Goal: Task Accomplishment & Management: Manage account settings

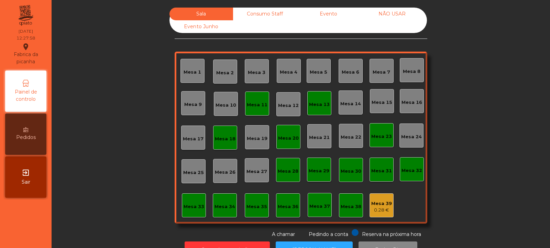
click at [385, 216] on div "Mesa 39 0.28 €" at bounding box center [381, 205] width 24 height 24
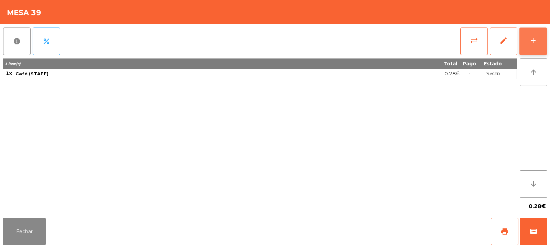
click at [539, 36] on button "add" at bounding box center [532, 40] width 27 height 27
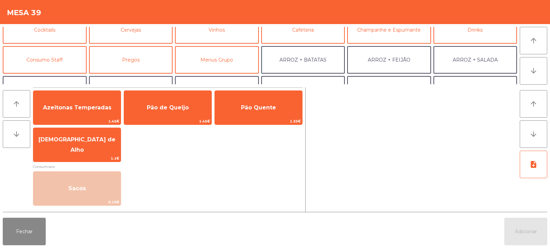
scroll to position [41, 0]
click at [54, 55] on button "Consumo Staff" at bounding box center [45, 59] width 84 height 27
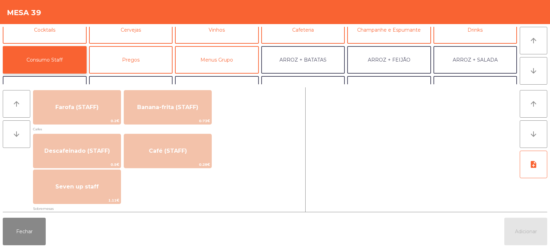
scroll to position [361, 0]
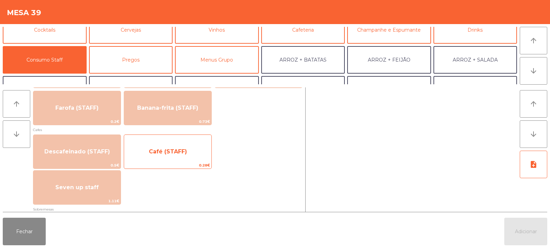
click at [168, 154] on span "Café (STAFF)" at bounding box center [168, 151] width 38 height 7
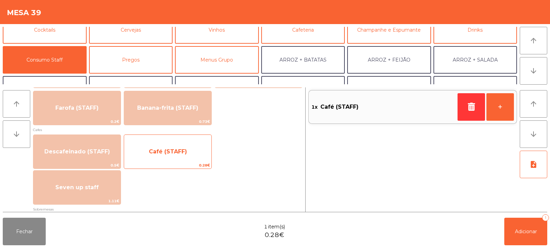
click at [163, 149] on span "Café (STAFF)" at bounding box center [168, 151] width 38 height 7
click at [165, 154] on span "Café (STAFF)" at bounding box center [168, 151] width 38 height 7
click at [167, 154] on span "Café (STAFF)" at bounding box center [168, 151] width 38 height 7
click at [180, 146] on span "Café (STAFF)" at bounding box center [167, 151] width 87 height 19
click at [174, 155] on span "Café (STAFF)" at bounding box center [167, 151] width 87 height 19
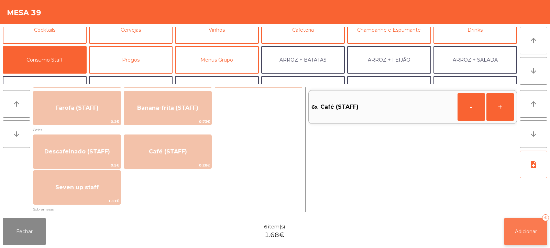
click at [521, 235] on button "Adicionar 6" at bounding box center [525, 230] width 43 height 27
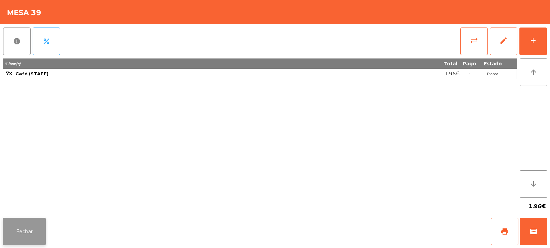
click at [31, 237] on button "Fechar" at bounding box center [24, 230] width 43 height 27
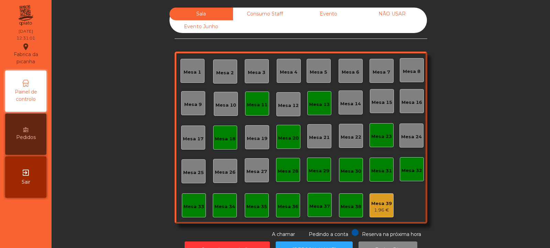
click at [257, 109] on div "Mesa 11" at bounding box center [257, 103] width 24 height 24
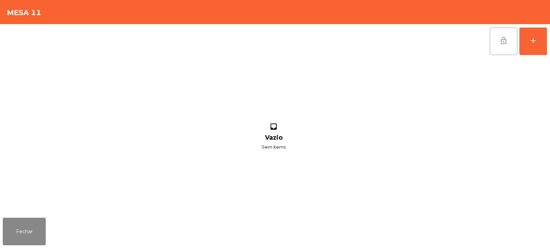
click at [510, 40] on button "lock_open" at bounding box center [502, 40] width 27 height 27
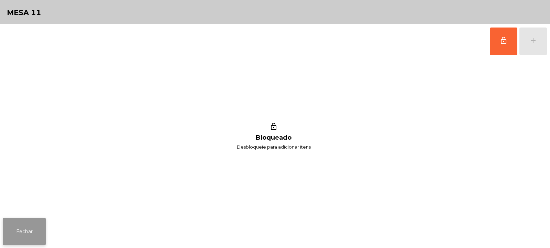
click at [31, 239] on button "Fechar" at bounding box center [24, 230] width 43 height 27
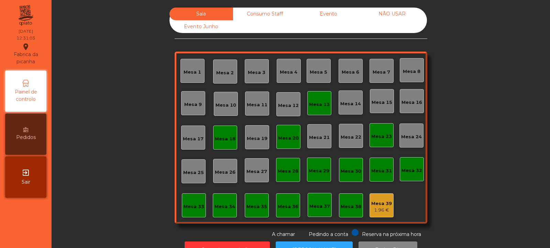
click at [314, 109] on div "Mesa 13" at bounding box center [319, 103] width 24 height 24
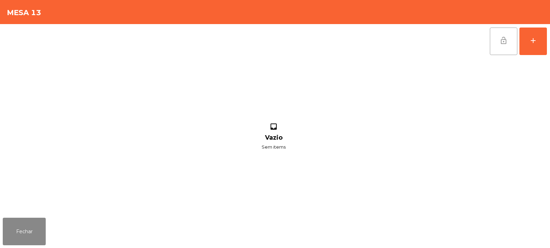
click at [503, 44] on span "lock_open" at bounding box center [503, 40] width 8 height 8
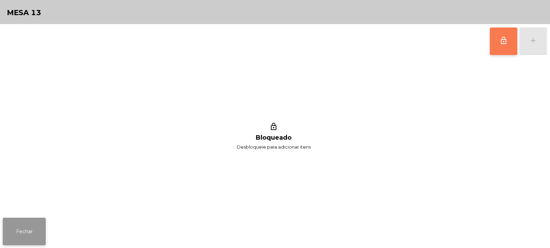
click at [30, 231] on button "Fechar" at bounding box center [24, 230] width 43 height 27
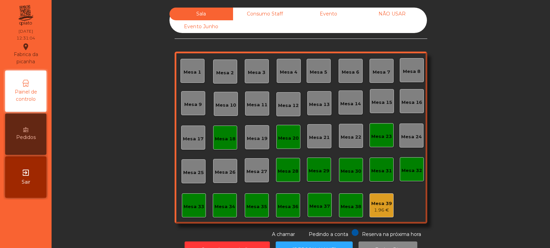
click at [228, 144] on div "Mesa 18" at bounding box center [225, 137] width 24 height 24
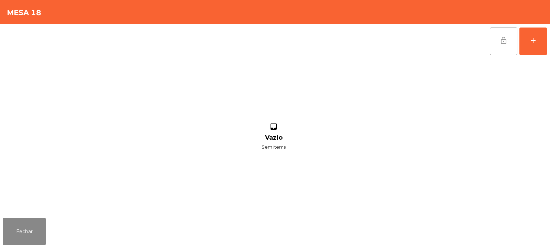
click at [496, 48] on button "lock_open" at bounding box center [502, 40] width 27 height 27
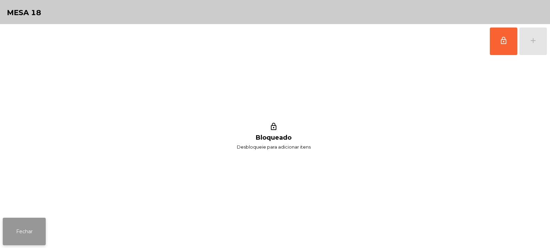
click at [40, 229] on button "Fechar" at bounding box center [24, 230] width 43 height 27
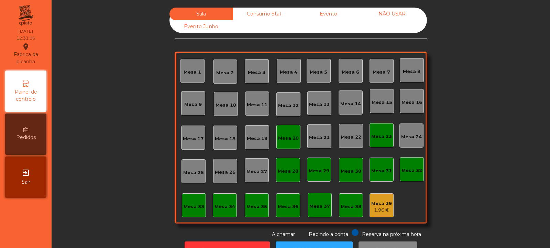
click at [378, 139] on div "Mesa 23" at bounding box center [381, 136] width 21 height 7
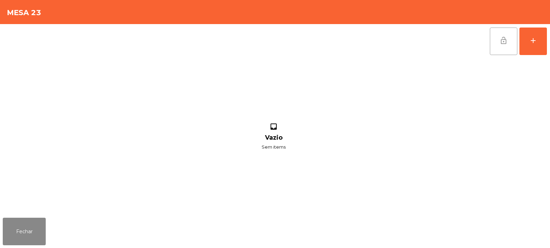
click at [499, 41] on span "lock_open" at bounding box center [503, 40] width 8 height 8
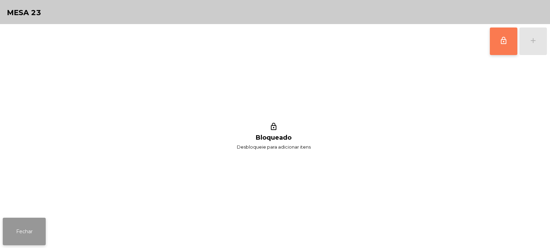
click at [32, 232] on button "Fechar" at bounding box center [24, 230] width 43 height 27
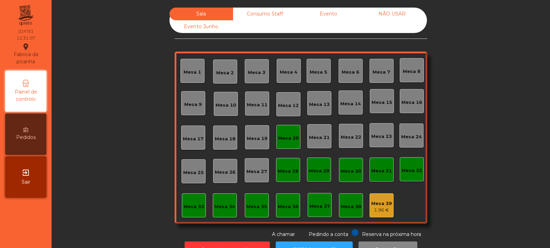
click at [282, 141] on div "Mesa 20" at bounding box center [288, 138] width 21 height 7
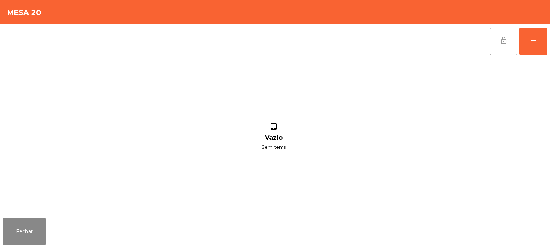
click at [510, 46] on button "lock_open" at bounding box center [502, 40] width 27 height 27
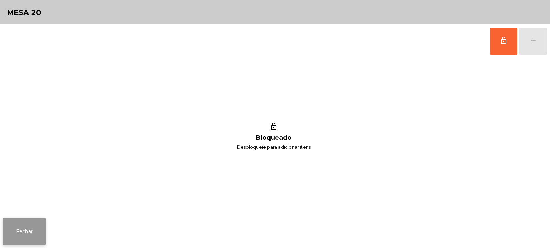
click at [33, 233] on button "Fechar" at bounding box center [24, 230] width 43 height 27
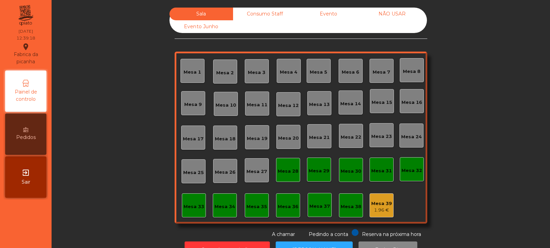
click at [380, 68] on div "Mesa 7" at bounding box center [381, 71] width 18 height 10
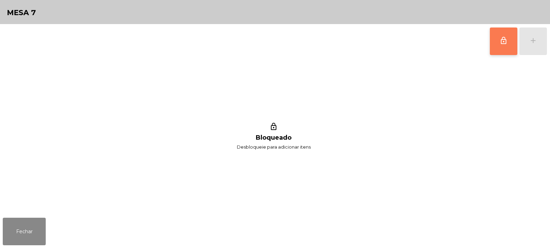
click at [506, 47] on button "lock_outline" at bounding box center [502, 40] width 27 height 27
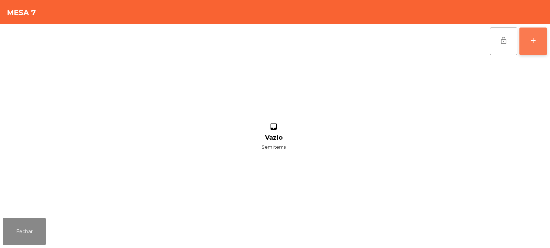
click at [531, 38] on div "add" at bounding box center [533, 40] width 8 height 8
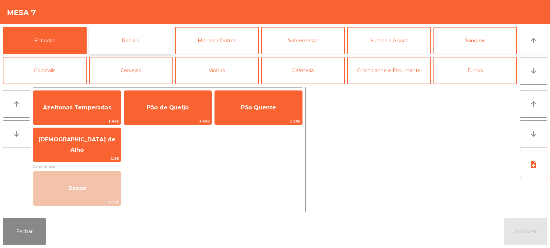
click at [152, 38] on button "Rodizio" at bounding box center [131, 40] width 84 height 27
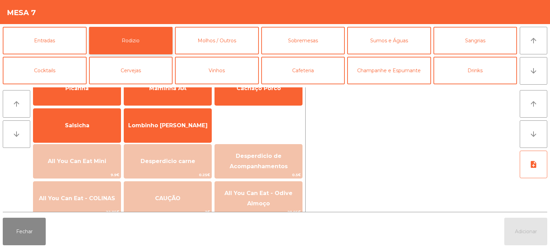
scroll to position [45, 0]
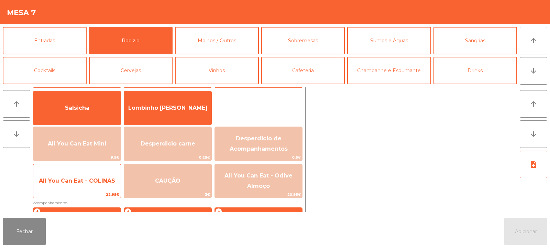
click at [99, 183] on span "All You Can Eat - COLINAS" at bounding box center [77, 180] width 76 height 7
click at [98, 184] on span "All You Can Eat - COLINAS" at bounding box center [76, 180] width 87 height 19
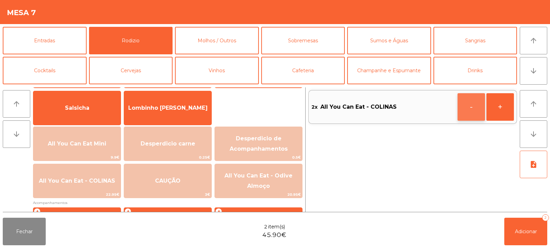
click at [464, 111] on button "-" at bounding box center [470, 106] width 27 height 27
click at [465, 111] on button "button" at bounding box center [470, 106] width 27 height 27
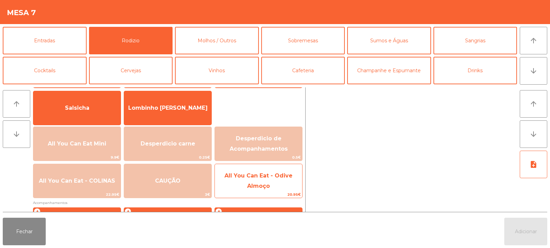
click at [267, 187] on span "All You Can Eat - Odive Almoço" at bounding box center [258, 180] width 68 height 17
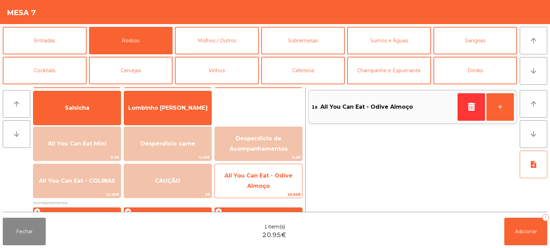
click at [264, 188] on span "All You Can Eat - Odive Almoço" at bounding box center [258, 180] width 68 height 17
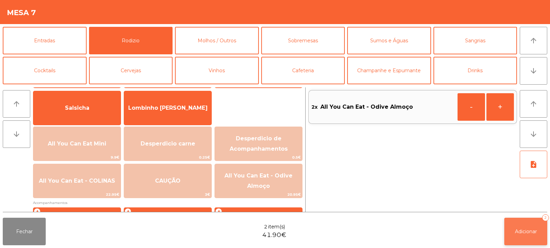
click at [518, 220] on button "Adicionar 2" at bounding box center [525, 230] width 43 height 27
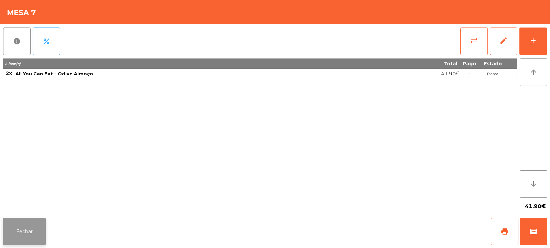
click at [17, 231] on button "Fechar" at bounding box center [24, 230] width 43 height 27
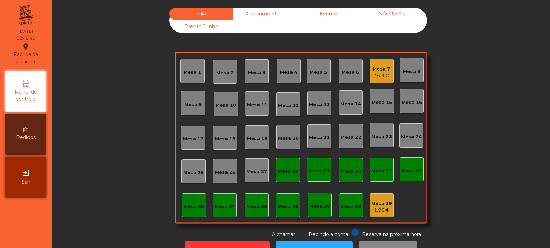
scroll to position [23, 0]
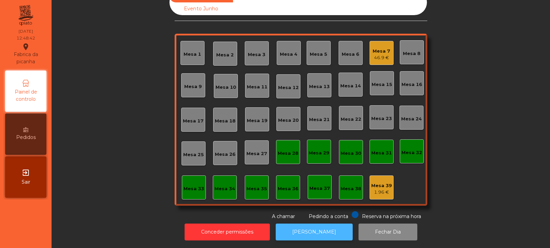
click at [318, 224] on button "[PERSON_NAME]" at bounding box center [313, 231] width 77 height 17
click at [316, 48] on div "Mesa 5" at bounding box center [318, 53] width 18 height 10
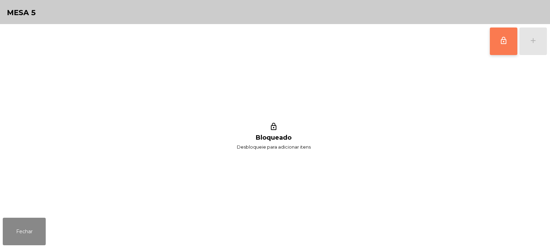
click at [507, 40] on span "lock_outline" at bounding box center [503, 40] width 8 height 8
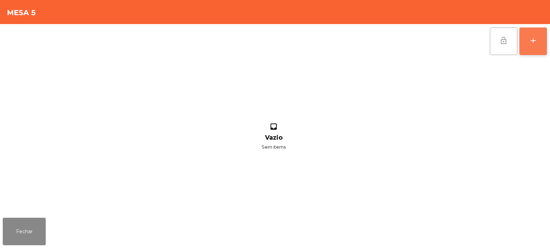
click at [542, 41] on button "add" at bounding box center [532, 40] width 27 height 27
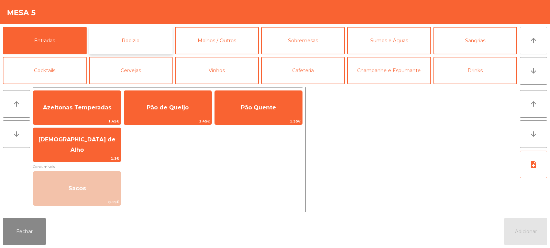
click at [110, 38] on button "Rodizio" at bounding box center [131, 40] width 84 height 27
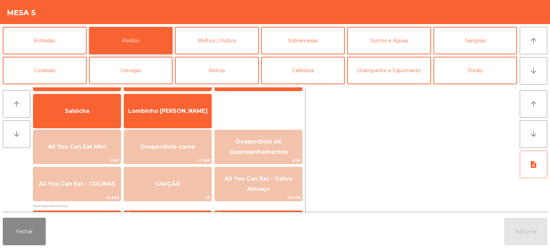
scroll to position [47, 0]
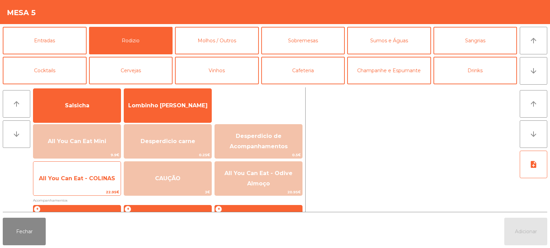
click at [100, 189] on span "22.95€" at bounding box center [76, 192] width 87 height 7
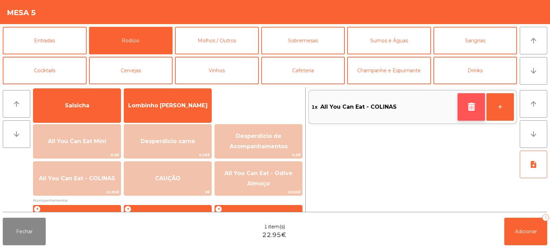
click at [479, 109] on button "button" at bounding box center [470, 106] width 27 height 27
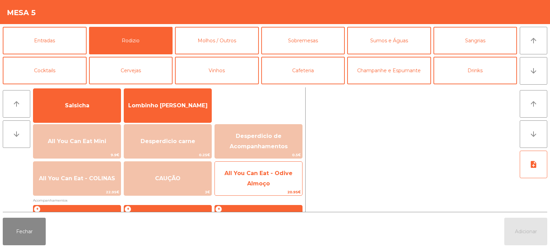
click at [268, 179] on span "All You Can Eat - Odive Almoço" at bounding box center [258, 178] width 87 height 29
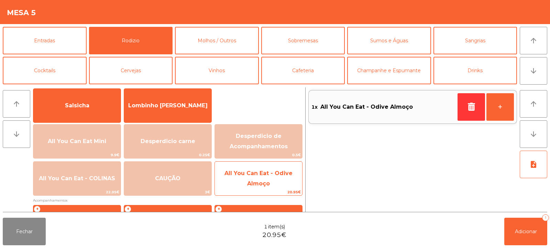
click at [274, 189] on span "20.95€" at bounding box center [258, 192] width 87 height 7
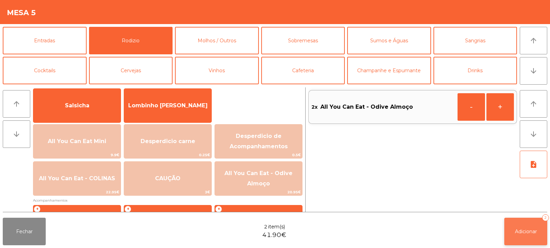
click at [515, 236] on button "Adicionar 2" at bounding box center [525, 230] width 43 height 27
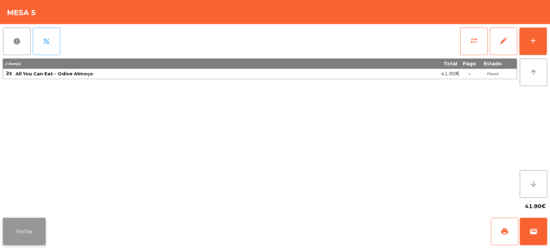
click at [33, 232] on button "Fechar" at bounding box center [24, 230] width 43 height 27
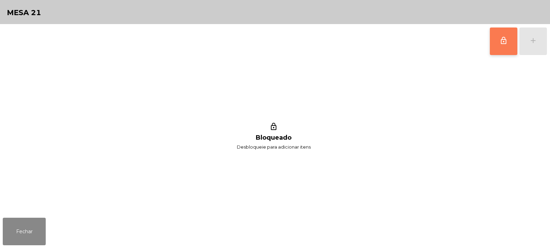
click at [505, 38] on span "lock_outline" at bounding box center [503, 40] width 8 height 8
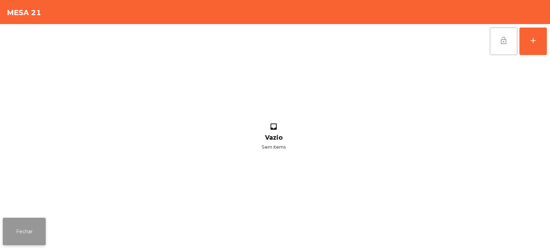
click at [34, 235] on button "Fechar" at bounding box center [24, 230] width 43 height 27
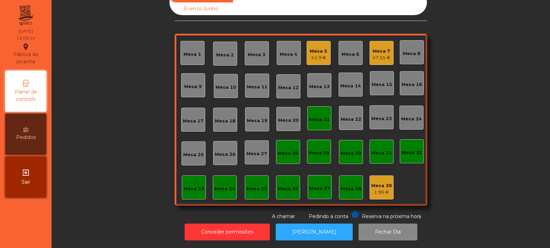
click at [251, 117] on div "Mesa 19" at bounding box center [257, 120] width 21 height 7
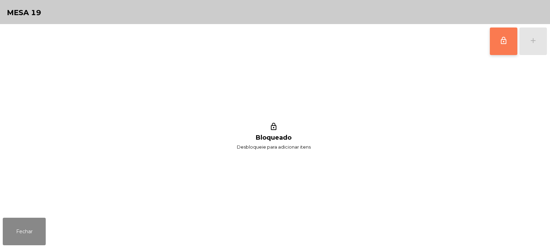
click at [500, 38] on span "lock_outline" at bounding box center [503, 40] width 8 height 8
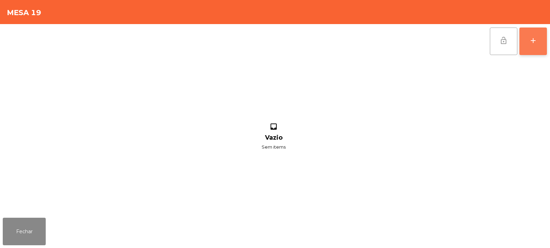
click at [541, 42] on button "add" at bounding box center [532, 40] width 27 height 27
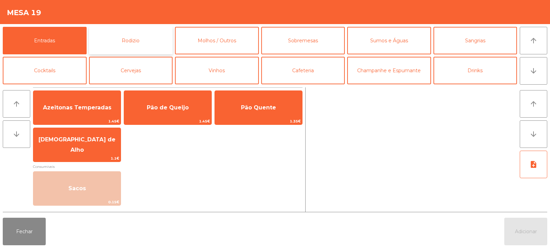
click at [121, 51] on button "Rodizio" at bounding box center [131, 40] width 84 height 27
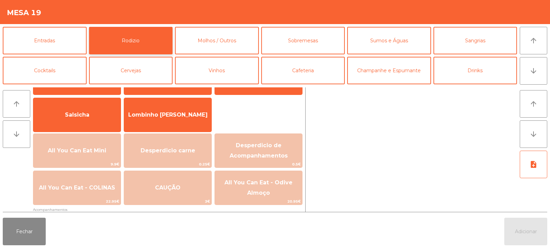
scroll to position [41, 0]
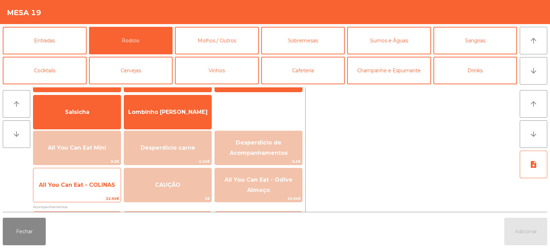
click at [95, 191] on span "All You Can Eat - COLINAS" at bounding box center [76, 184] width 87 height 19
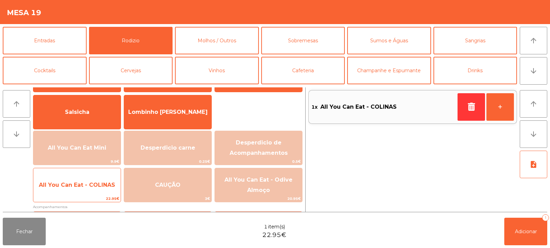
click at [99, 184] on span "All You Can Eat - COLINAS" at bounding box center [77, 184] width 76 height 7
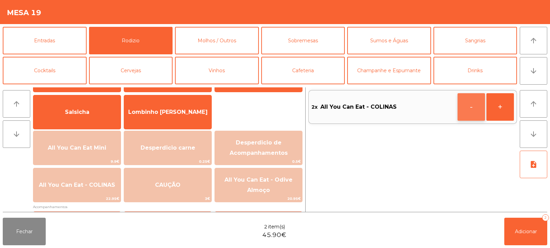
click at [467, 112] on button "-" at bounding box center [470, 106] width 27 height 27
click at [466, 109] on icon "button" at bounding box center [471, 106] width 10 height 8
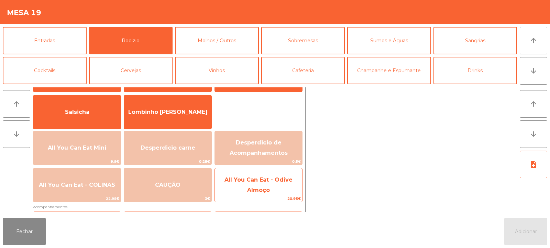
click at [267, 187] on span "All You Can Eat - Odive Almoço" at bounding box center [258, 184] width 68 height 17
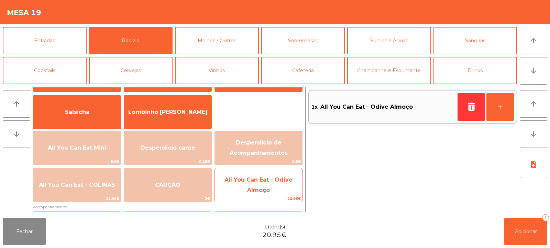
click at [263, 189] on span "All You Can Eat - Odive Almoço" at bounding box center [258, 184] width 68 height 17
click at [269, 187] on span "All You Can Eat - Odive Almoço" at bounding box center [258, 184] width 68 height 17
click at [268, 196] on span "20.95€" at bounding box center [258, 198] width 87 height 7
click at [276, 184] on span "All You Can Eat - Odive Almoço" at bounding box center [258, 184] width 87 height 29
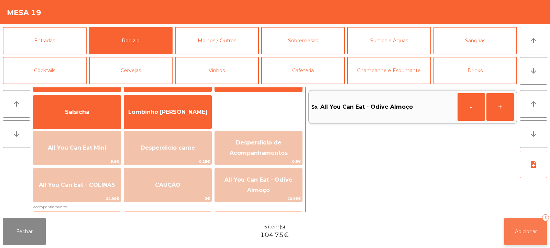
click at [518, 231] on span "Adicionar" at bounding box center [525, 231] width 22 height 6
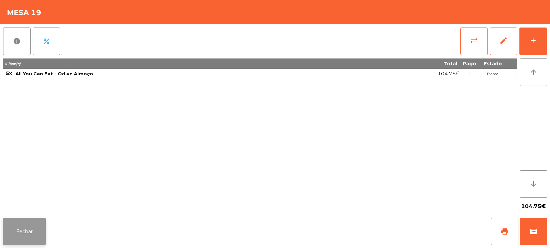
click at [34, 237] on button "Fechar" at bounding box center [24, 230] width 43 height 27
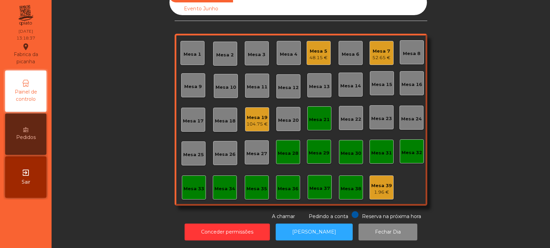
click at [182, 188] on div "Mesa 33" at bounding box center [194, 187] width 24 height 24
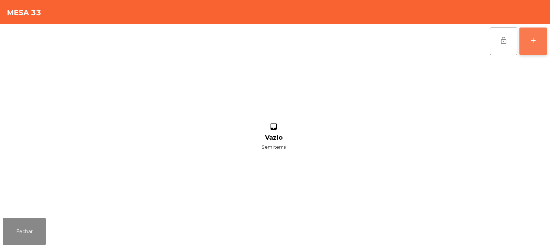
click at [543, 44] on button "add" at bounding box center [532, 40] width 27 height 27
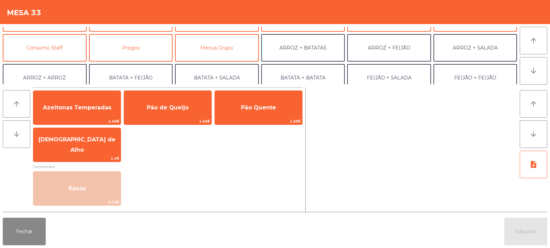
scroll to position [52, 0]
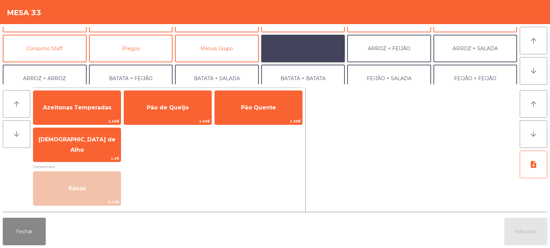
click at [294, 52] on button "ARROZ + BATATAS" at bounding box center [303, 48] width 84 height 27
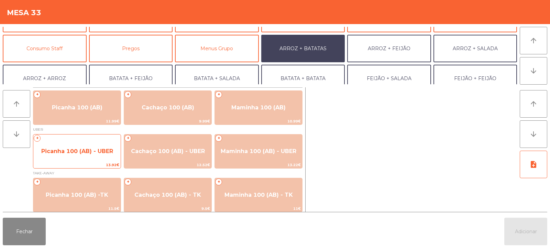
click at [91, 150] on span "Picanha 100 (AB) - UBER" at bounding box center [77, 151] width 72 height 7
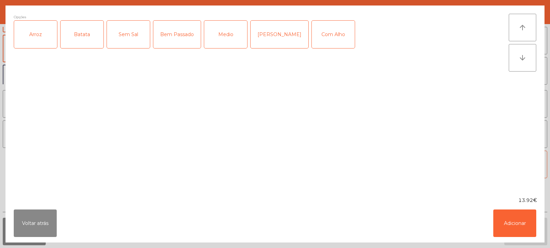
click at [33, 37] on div "Arroz" at bounding box center [35, 34] width 43 height 27
click at [69, 46] on div "Batata" at bounding box center [81, 34] width 43 height 27
click at [216, 46] on div "Medio" at bounding box center [225, 34] width 43 height 27
click at [528, 220] on button "Adicionar" at bounding box center [514, 222] width 43 height 27
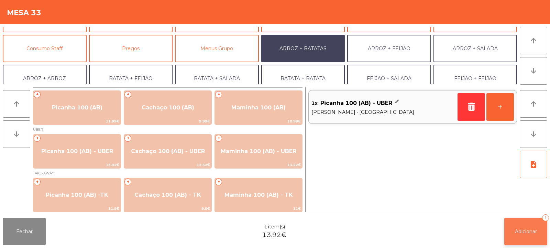
click at [514, 231] on span "Adicionar" at bounding box center [525, 231] width 22 height 6
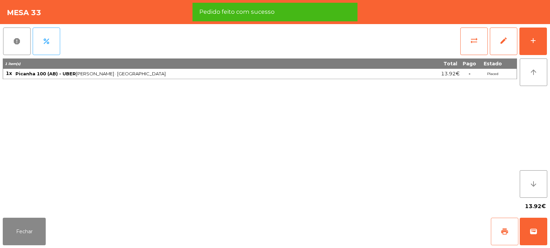
click at [503, 236] on button "print" at bounding box center [503, 230] width 27 height 27
click at [533, 235] on button "wallet" at bounding box center [532, 230] width 27 height 27
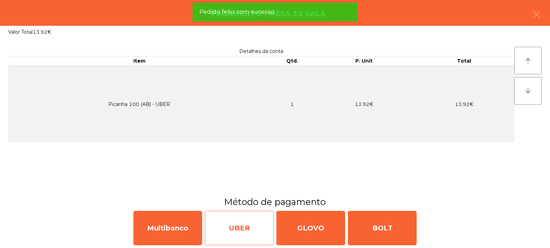
click at [242, 231] on div "UBER" at bounding box center [239, 228] width 69 height 34
select select "**"
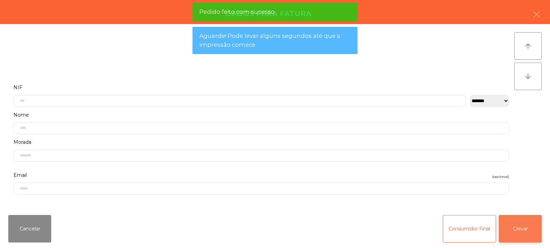
click at [528, 230] on button "Gravar" at bounding box center [519, 228] width 43 height 27
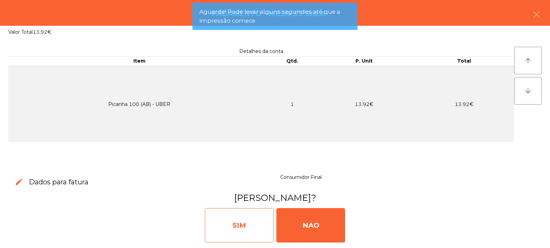
click at [245, 215] on div "SIM" at bounding box center [239, 225] width 69 height 34
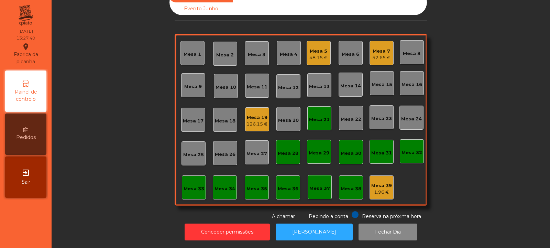
click at [346, 150] on div "Mesa 30" at bounding box center [350, 153] width 21 height 7
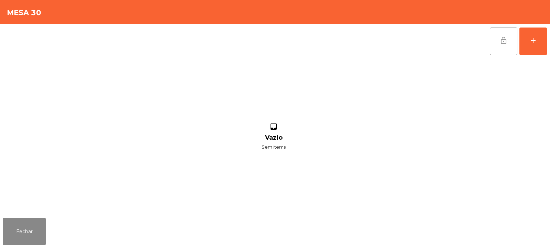
click at [500, 39] on span "lock_open" at bounding box center [503, 40] width 8 height 8
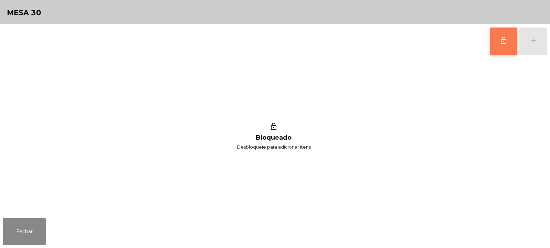
click at [505, 44] on span "lock_outline" at bounding box center [503, 40] width 8 height 8
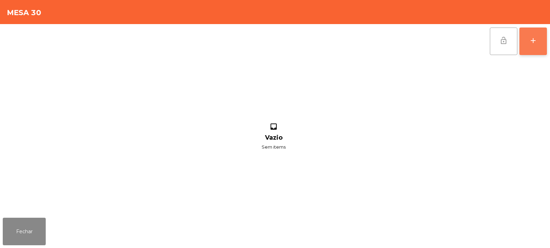
click at [538, 45] on button "add" at bounding box center [532, 40] width 27 height 27
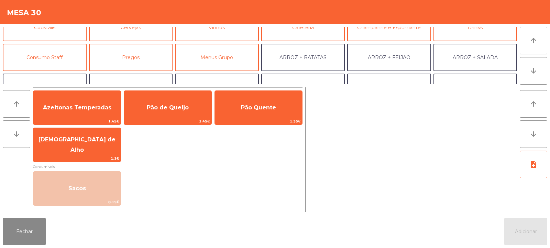
scroll to position [55, 0]
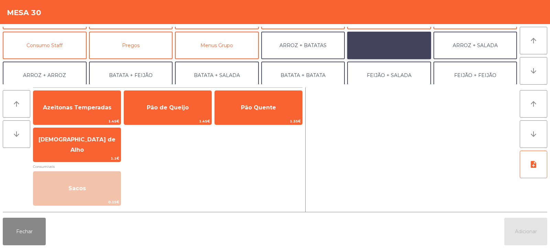
click at [389, 43] on button "ARROZ + FEIJÃO" at bounding box center [389, 45] width 84 height 27
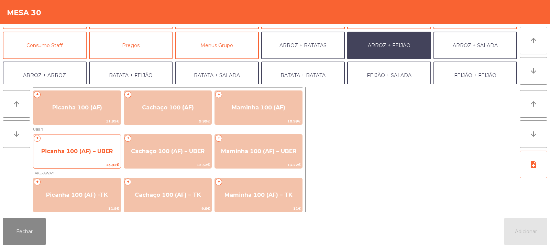
click at [86, 157] on span "Picanha 100 (AF) – UBER" at bounding box center [76, 151] width 87 height 19
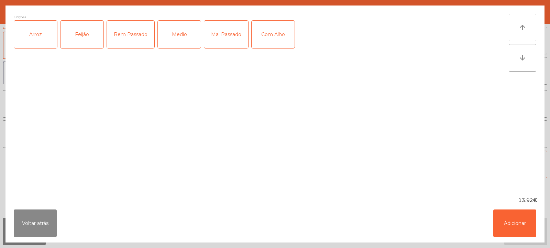
click at [44, 27] on div "Arroz" at bounding box center [35, 34] width 43 height 27
click at [80, 41] on div "Feijão" at bounding box center [81, 34] width 43 height 27
click at [187, 36] on div "Medio" at bounding box center [179, 34] width 43 height 27
click at [514, 221] on button "Adicionar" at bounding box center [514, 222] width 43 height 27
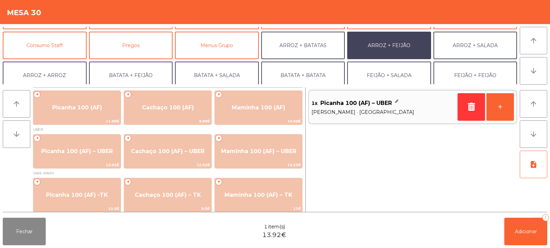
scroll to position [90, 0]
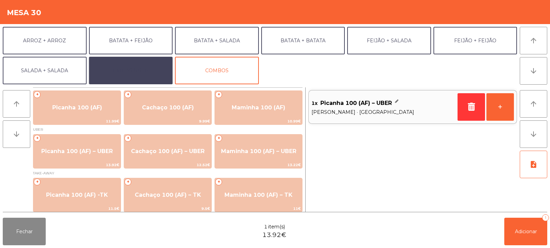
click at [145, 65] on button "EXTRAS UBER" at bounding box center [131, 70] width 84 height 27
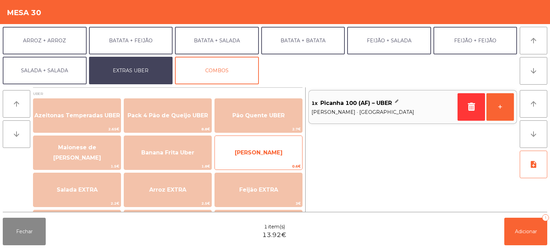
click at [256, 153] on span "[PERSON_NAME]" at bounding box center [259, 152] width 48 height 7
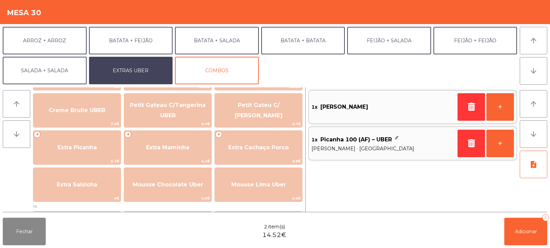
scroll to position [153, 0]
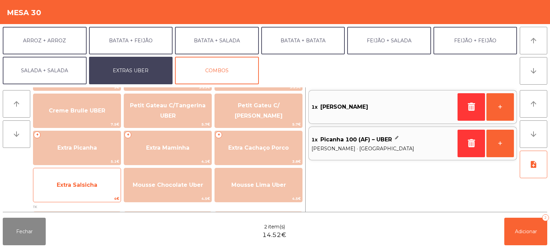
click at [95, 183] on span "Extra Salsicha" at bounding box center [77, 184] width 41 height 7
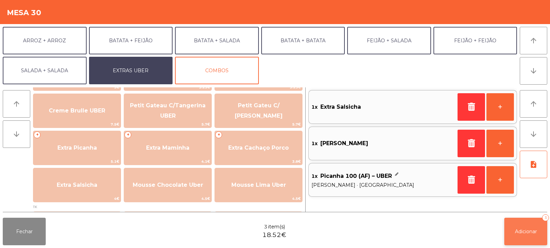
click at [523, 225] on button "Adicionar 3" at bounding box center [525, 230] width 43 height 27
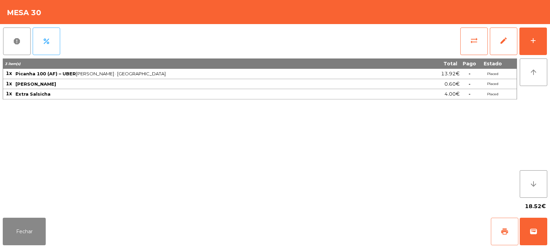
click at [498, 229] on button "print" at bounding box center [503, 230] width 27 height 27
click at [535, 234] on span "wallet" at bounding box center [533, 231] width 8 height 8
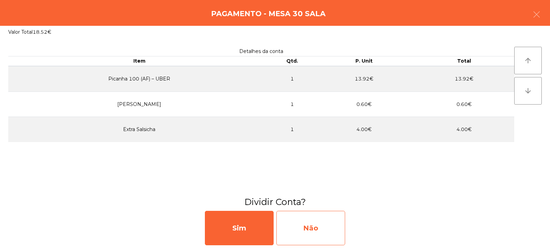
click at [315, 226] on div "Não" at bounding box center [310, 228] width 69 height 34
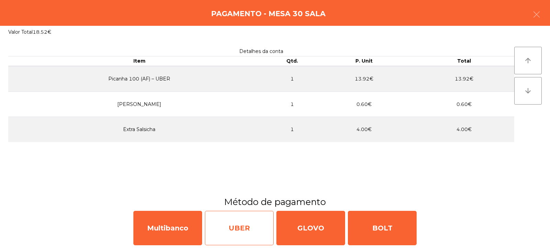
click at [243, 228] on div "UBER" at bounding box center [239, 228] width 69 height 34
select select "**"
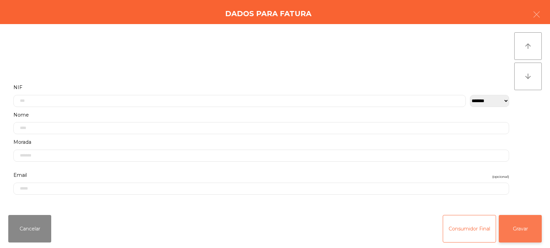
click at [523, 231] on button "Gravar" at bounding box center [519, 228] width 43 height 27
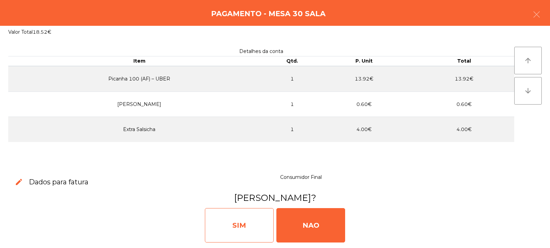
click at [222, 223] on div "SIM" at bounding box center [239, 225] width 69 height 34
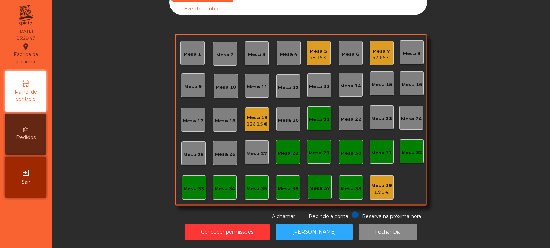
click at [252, 111] on div "Mesa 19 126.15 €" at bounding box center [256, 119] width 21 height 16
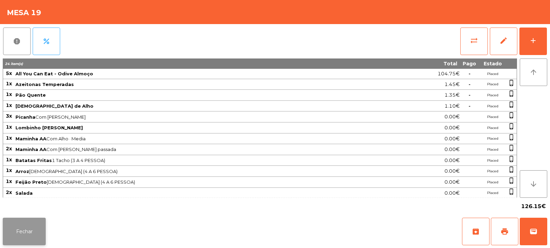
click at [27, 239] on button "Fechar" at bounding box center [24, 230] width 43 height 27
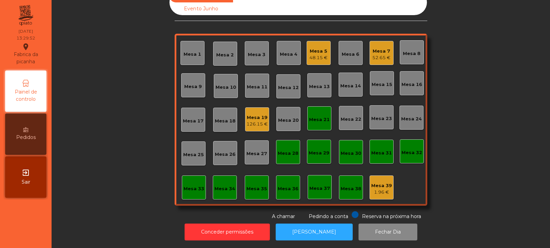
click at [376, 48] on div "Mesa 7" at bounding box center [381, 51] width 18 height 7
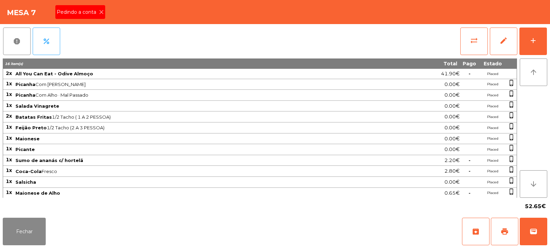
click at [102, 12] on icon at bounding box center [101, 12] width 5 height 5
click at [506, 229] on span "print" at bounding box center [504, 231] width 8 height 8
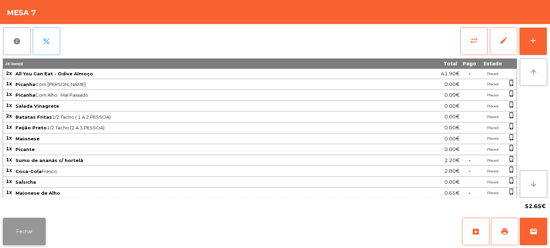
click at [22, 227] on button "Fechar" at bounding box center [24, 230] width 43 height 27
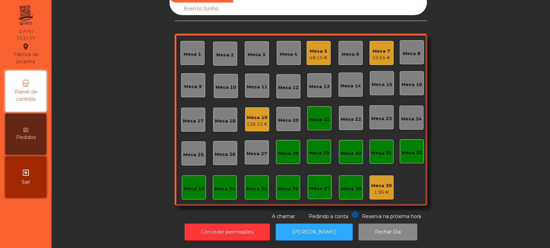
click at [371, 189] on div "1.96 €" at bounding box center [381, 192] width 21 height 7
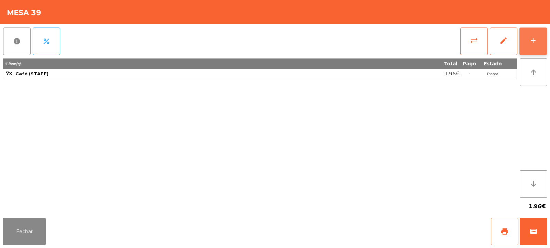
click at [534, 43] on div "add" at bounding box center [533, 40] width 8 height 8
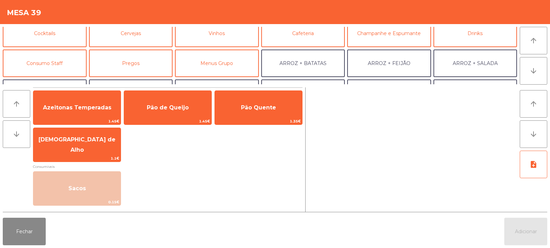
scroll to position [43, 0]
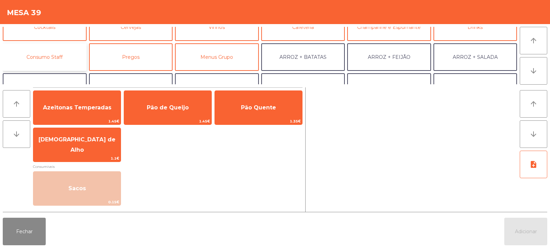
click at [56, 60] on button "Consumo Staff" at bounding box center [45, 56] width 84 height 27
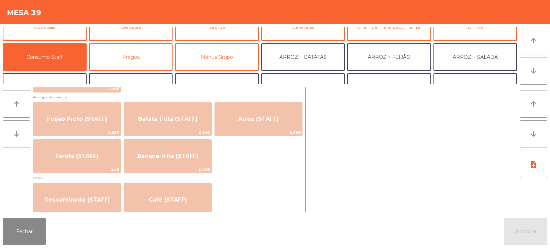
scroll to position [314, 0]
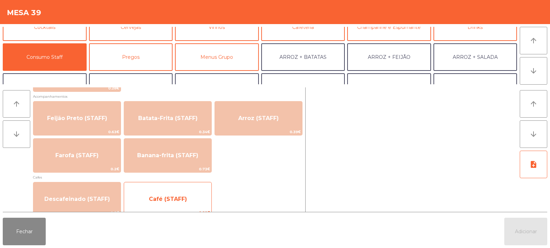
click at [169, 201] on span "Café (STAFF)" at bounding box center [168, 198] width 38 height 7
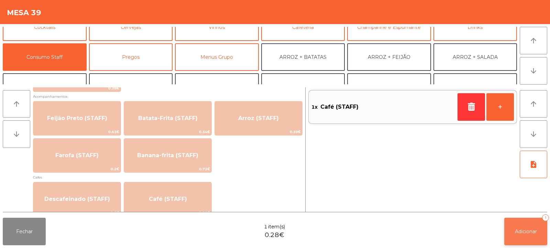
click at [521, 229] on span "Adicionar" at bounding box center [525, 231] width 22 height 6
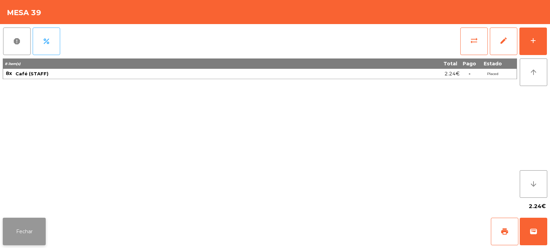
click at [24, 229] on button "Fechar" at bounding box center [24, 230] width 43 height 27
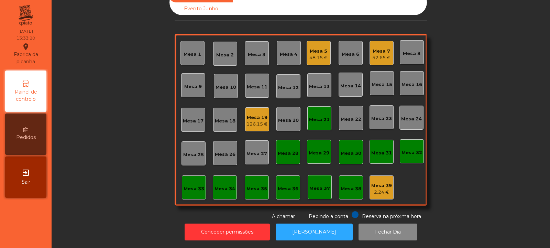
click at [381, 48] on div "Mesa 7" at bounding box center [381, 51] width 18 height 7
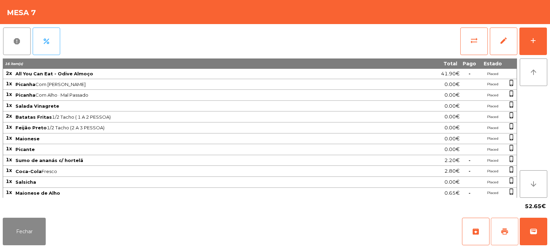
click at [503, 230] on span "print" at bounding box center [504, 231] width 8 height 8
click at [474, 42] on span "sync_alt" at bounding box center [473, 40] width 8 height 8
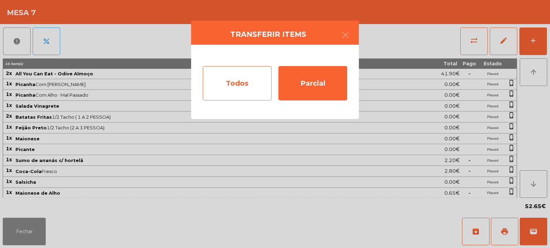
click at [237, 78] on div "Todos" at bounding box center [237, 83] width 69 height 34
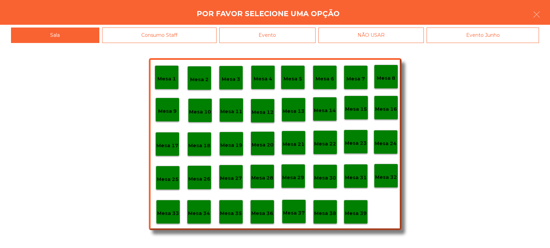
click at [287, 39] on div "Evento" at bounding box center [267, 34] width 96 height 15
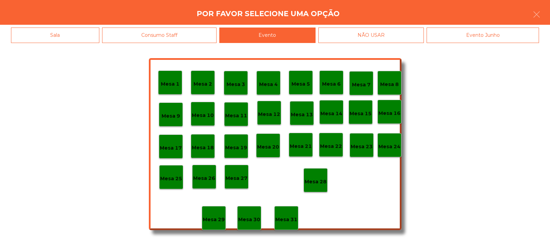
click at [323, 179] on p "Mesa 28" at bounding box center [315, 182] width 22 height 8
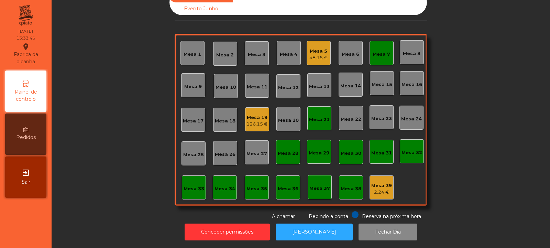
click at [388, 46] on div "Mesa 7" at bounding box center [381, 53] width 24 height 24
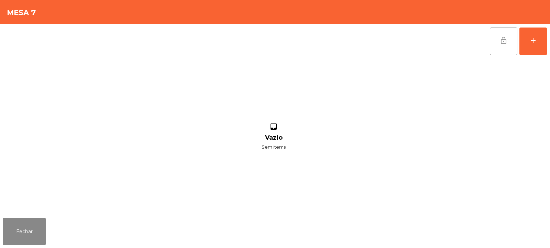
click at [506, 46] on button "lock_open" at bounding box center [502, 40] width 27 height 27
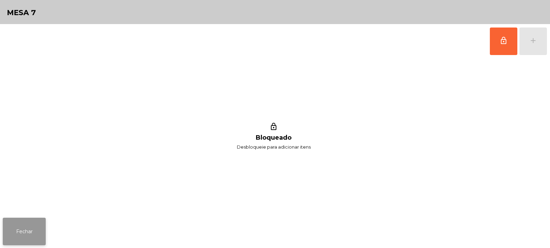
click at [26, 220] on button "Fechar" at bounding box center [24, 230] width 43 height 27
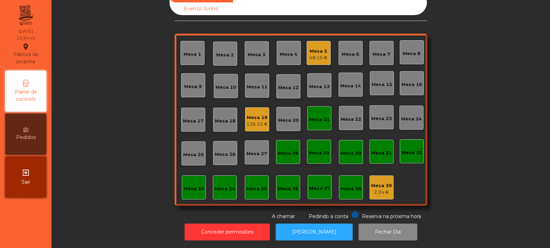
click at [315, 48] on div "Mesa 5" at bounding box center [318, 51] width 18 height 7
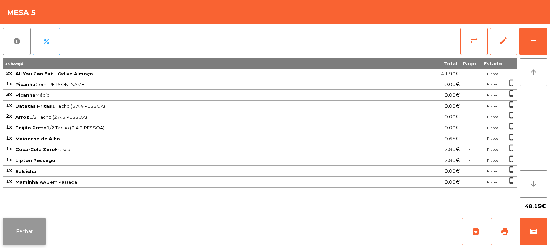
click at [30, 225] on button "Fechar" at bounding box center [24, 230] width 43 height 27
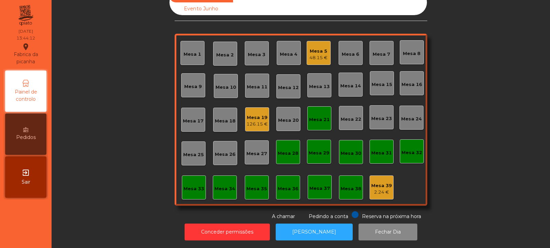
click at [258, 51] on div "Mesa 3" at bounding box center [257, 54] width 18 height 7
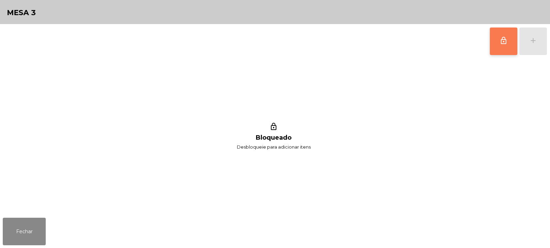
click at [507, 34] on button "lock_outline" at bounding box center [502, 40] width 27 height 27
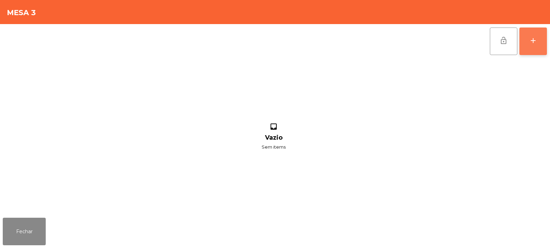
click at [532, 47] on button "add" at bounding box center [532, 40] width 27 height 27
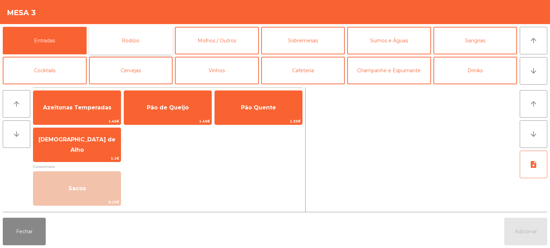
click at [135, 39] on button "Rodizio" at bounding box center [131, 40] width 84 height 27
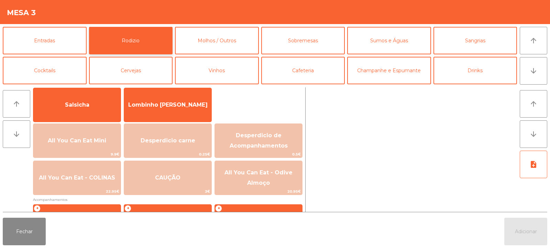
scroll to position [50, 0]
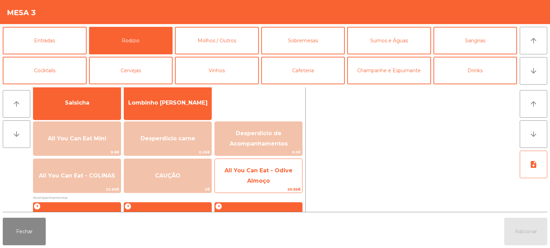
click at [264, 181] on span "All You Can Eat - Odive Almoço" at bounding box center [258, 175] width 68 height 17
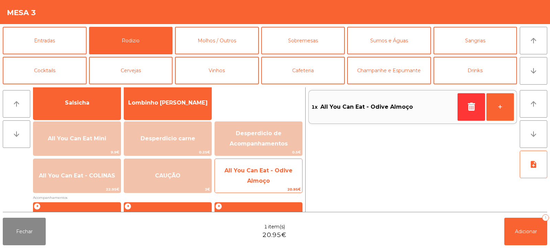
click at [266, 169] on span "All You Can Eat - Odive Almoço" at bounding box center [258, 175] width 68 height 17
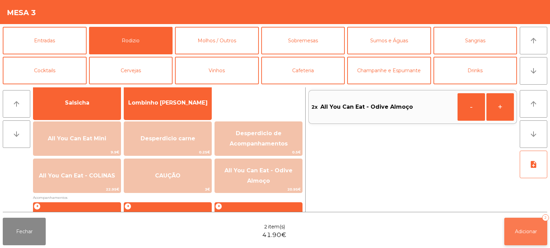
click at [521, 236] on button "Adicionar 2" at bounding box center [525, 230] width 43 height 27
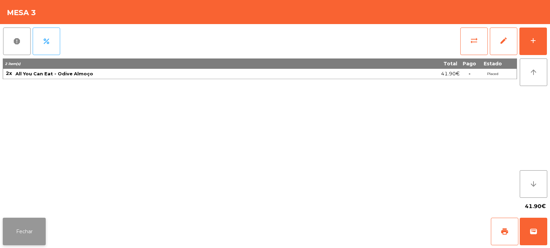
click at [20, 235] on button "Fechar" at bounding box center [24, 230] width 43 height 27
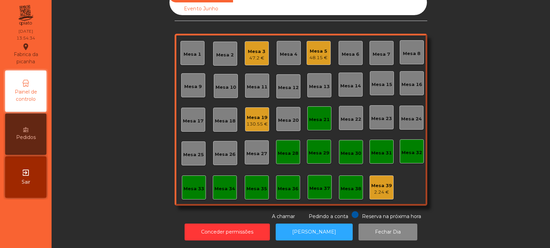
click at [314, 54] on div "48.15 €" at bounding box center [318, 57] width 18 height 7
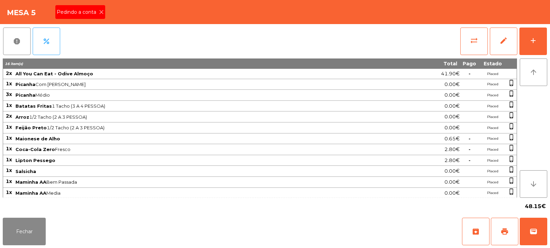
click at [97, 10] on span "Pedindo a conta" at bounding box center [78, 12] width 42 height 7
click at [509, 228] on button "print" at bounding box center [503, 230] width 27 height 27
click at [507, 230] on span "print" at bounding box center [504, 231] width 8 height 8
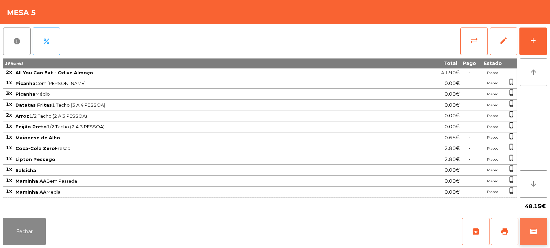
click at [531, 228] on span "wallet" at bounding box center [533, 231] width 8 height 8
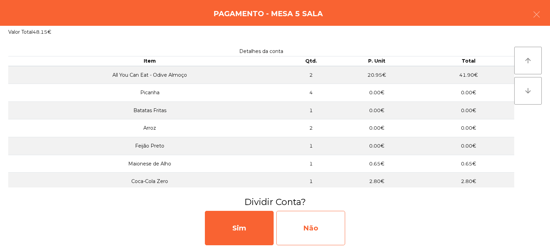
click at [313, 231] on div "Não" at bounding box center [310, 228] width 69 height 34
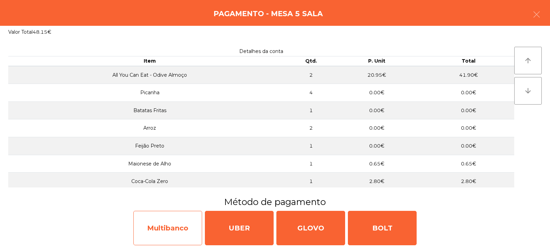
click at [172, 233] on div "Multibanco" at bounding box center [167, 228] width 69 height 34
select select "**"
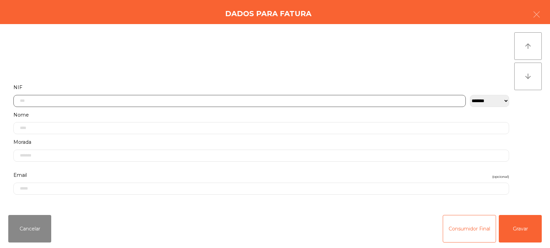
click at [90, 101] on input "text" at bounding box center [239, 101] width 452 height 12
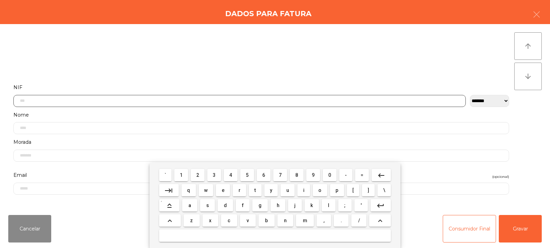
scroll to position [50, 0]
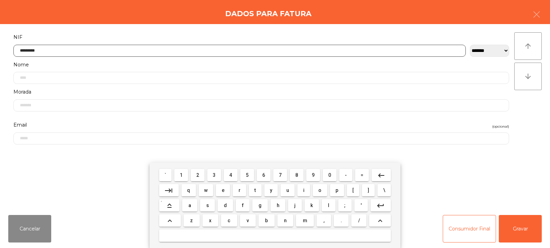
type input "*********"
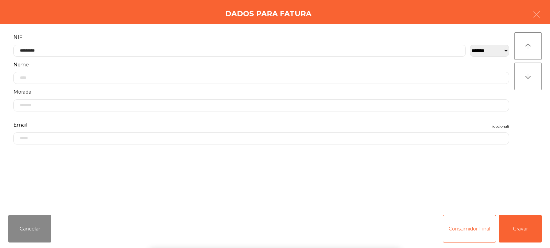
click at [534, 125] on div "arrow_upward arrow_downward" at bounding box center [527, 116] width 27 height 169
click at [520, 233] on button "Gravar" at bounding box center [519, 228] width 43 height 27
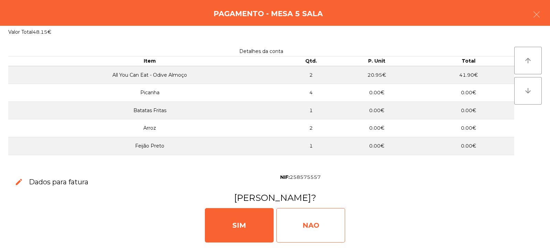
click at [326, 225] on div "NAO" at bounding box center [310, 225] width 69 height 34
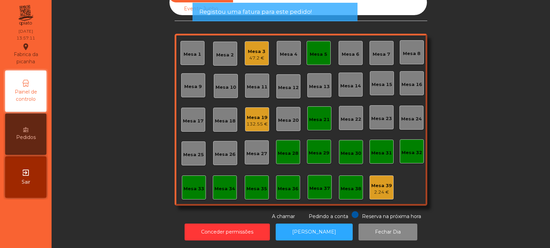
click at [318, 48] on div "Mesa 5" at bounding box center [318, 53] width 18 height 10
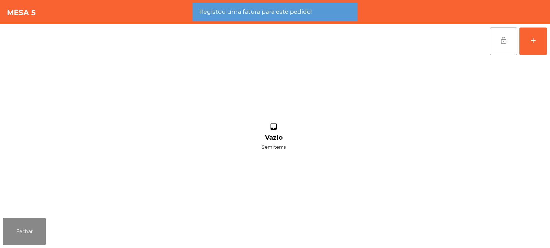
click at [501, 43] on span "lock_open" at bounding box center [503, 40] width 8 height 8
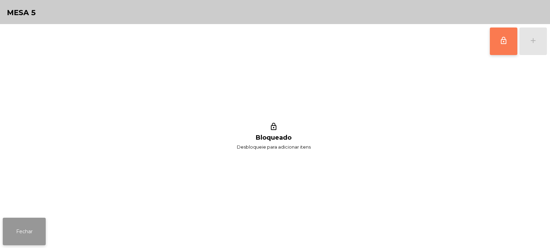
click at [26, 227] on button "Fechar" at bounding box center [24, 230] width 43 height 27
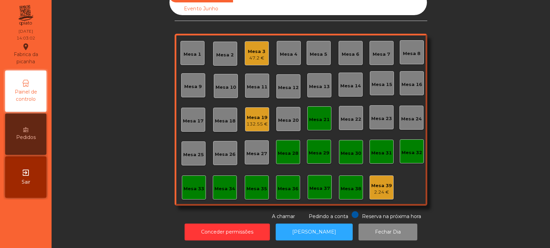
click at [320, 116] on div "Mesa 21" at bounding box center [319, 119] width 21 height 7
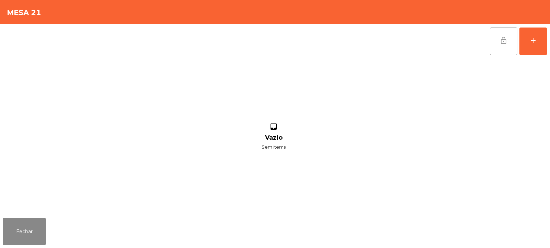
click at [507, 37] on button "lock_open" at bounding box center [502, 40] width 27 height 27
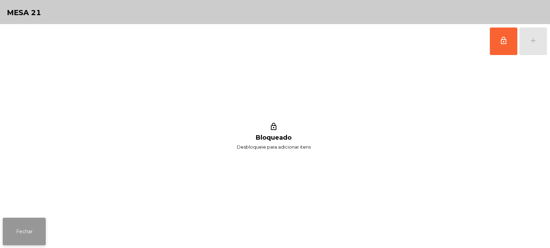
click at [17, 233] on button "Fechar" at bounding box center [24, 230] width 43 height 27
